Goal: Information Seeking & Learning: Find specific page/section

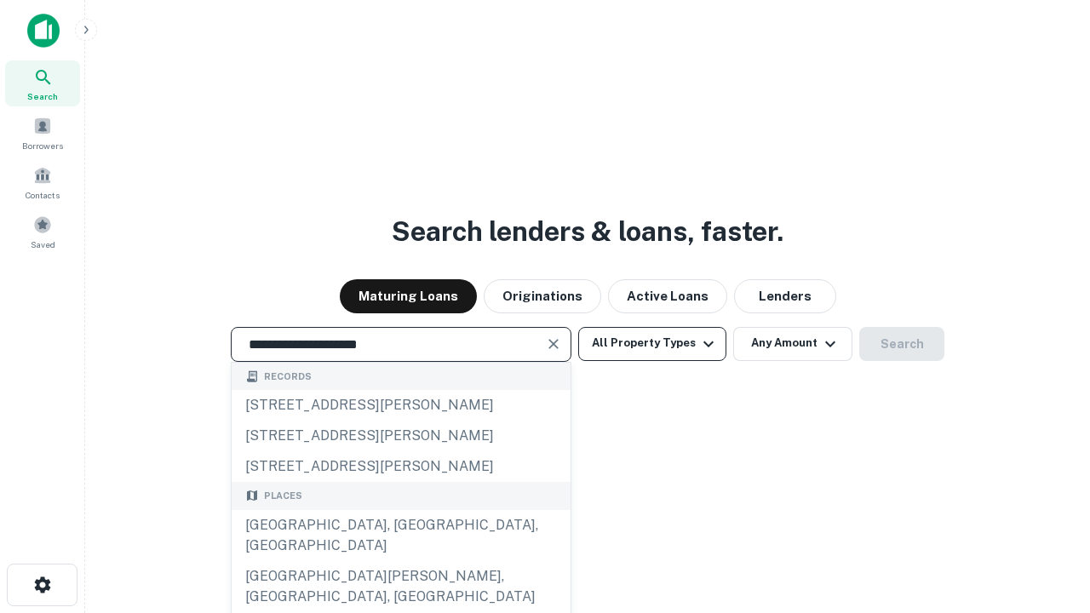
click at [400, 561] on div "[GEOGRAPHIC_DATA], [GEOGRAPHIC_DATA], [GEOGRAPHIC_DATA]" at bounding box center [401, 535] width 339 height 51
click at [652, 343] on button "All Property Types" at bounding box center [652, 344] width 148 height 34
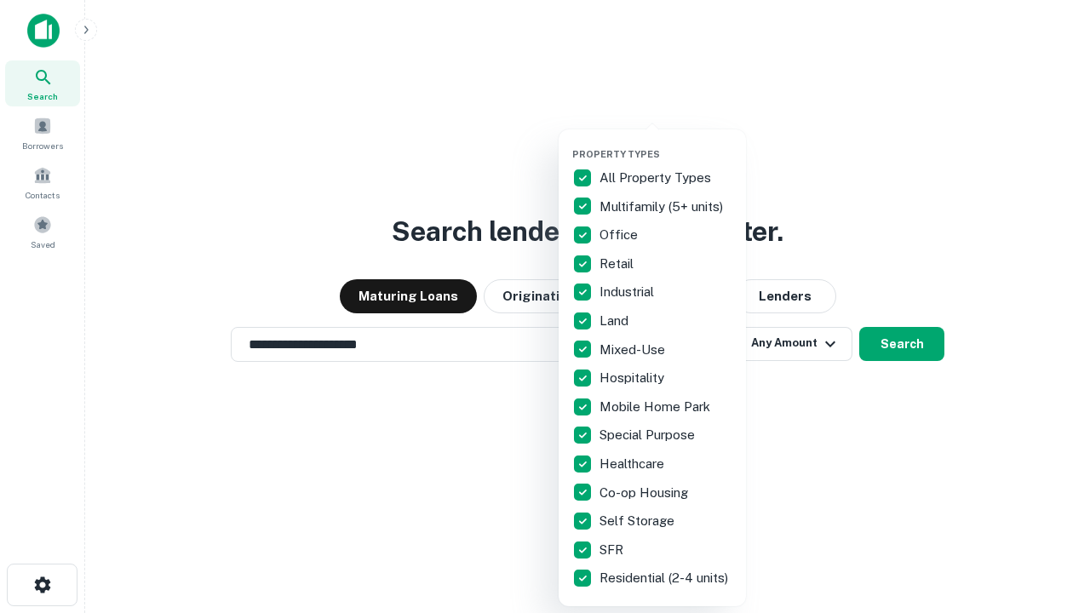
type input "**********"
click at [666, 143] on button "button" at bounding box center [665, 143] width 187 height 1
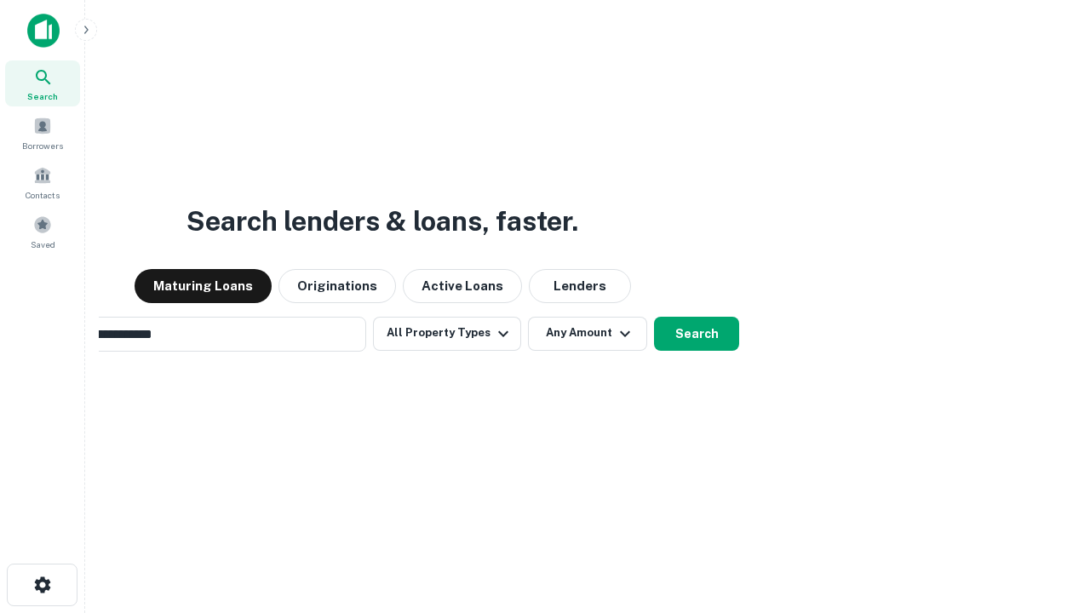
scroll to position [26, 0]
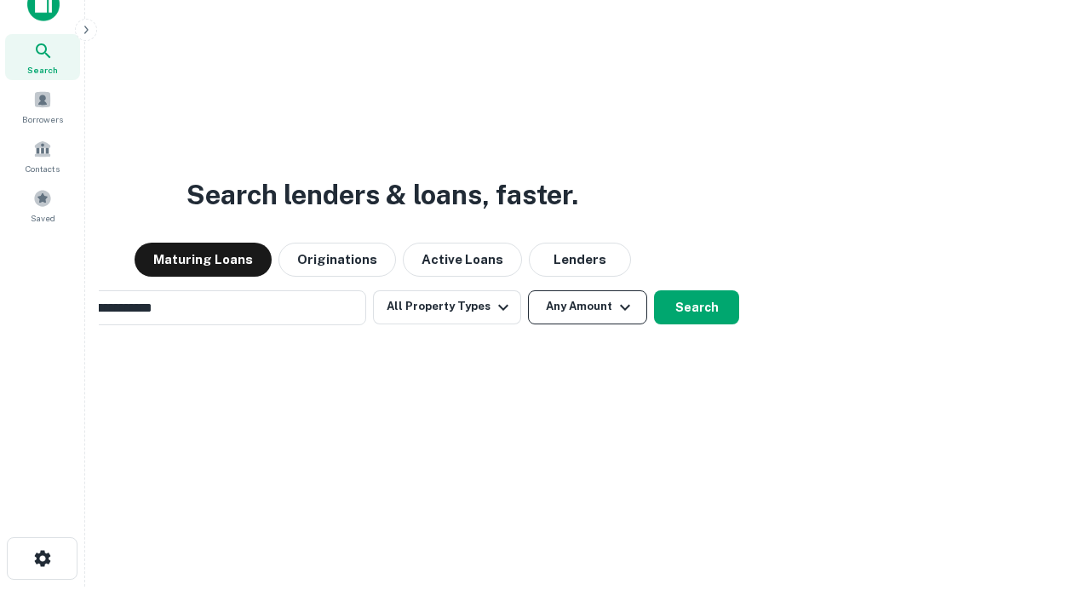
click at [528, 290] on button "Any Amount" at bounding box center [587, 307] width 119 height 34
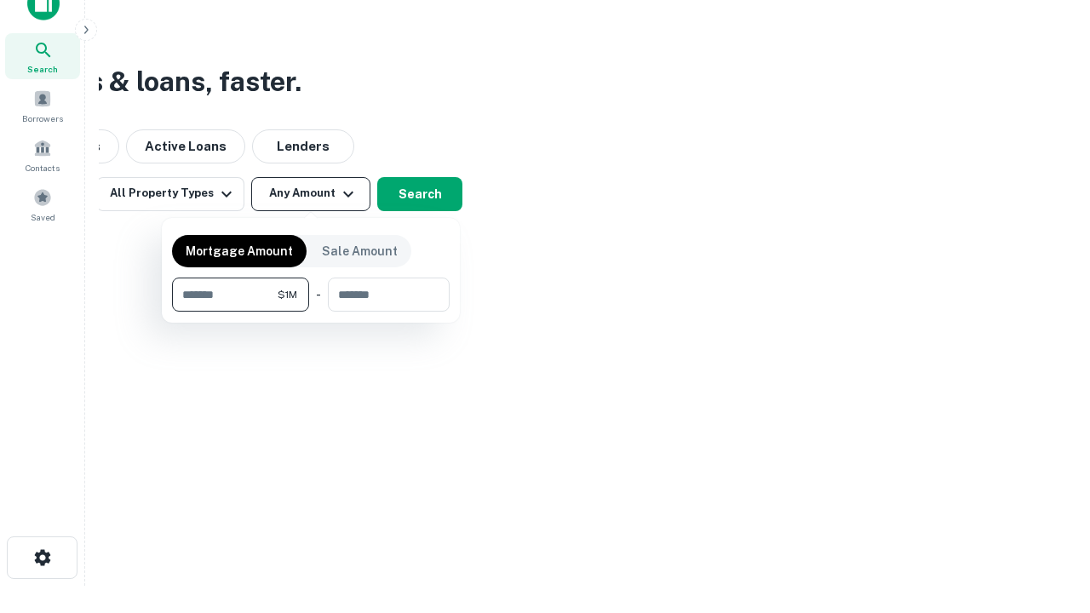
type input "*******"
click at [311, 312] on button "button" at bounding box center [311, 312] width 278 height 1
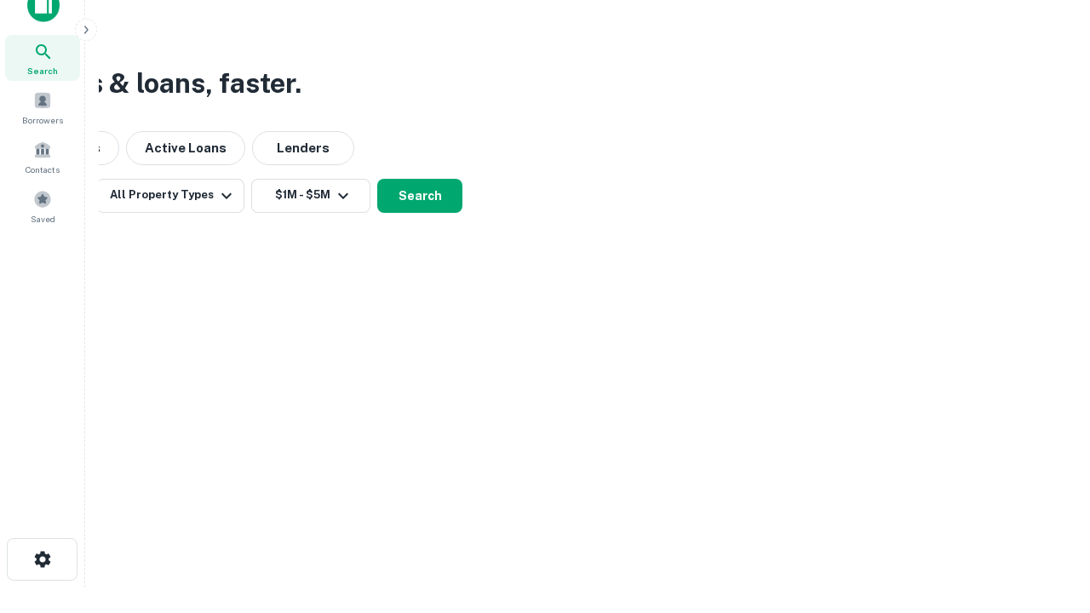
scroll to position [10, 314]
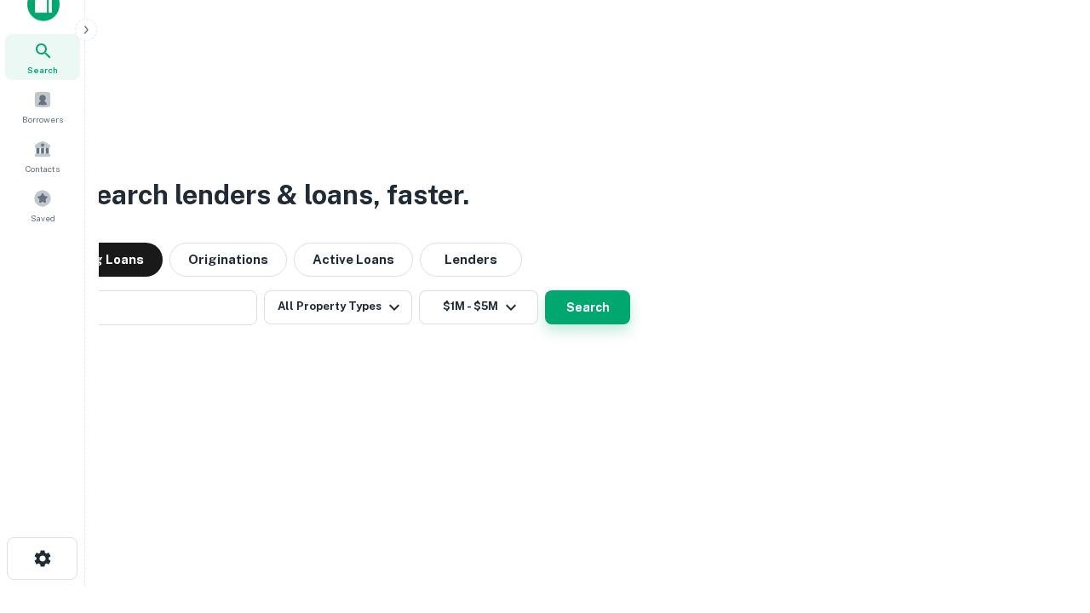
click at [545, 290] on button "Search" at bounding box center [587, 307] width 85 height 34
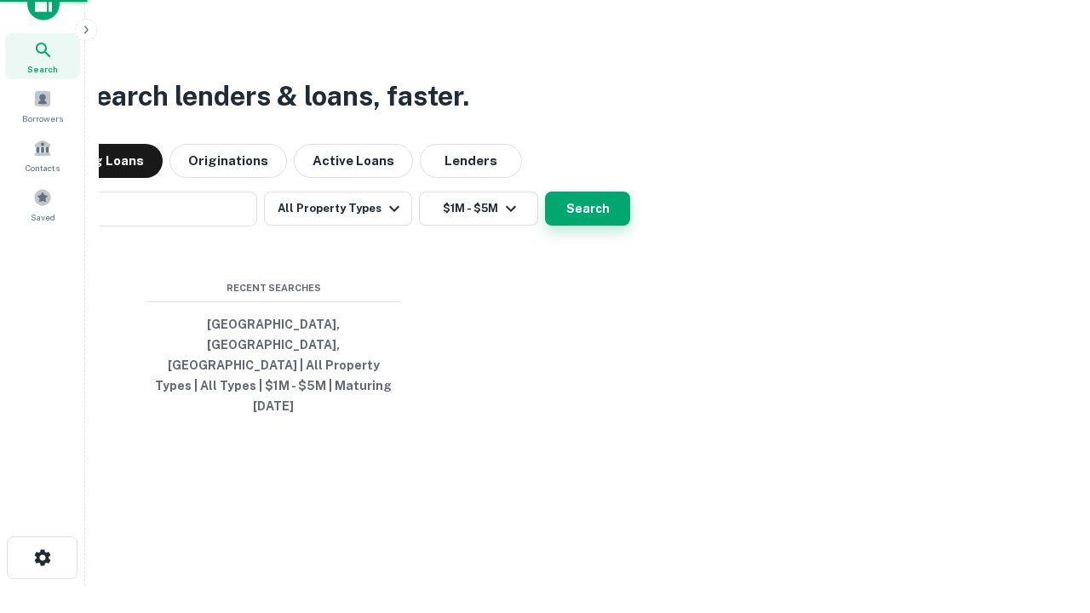
scroll to position [45, 482]
